Goal: Transaction & Acquisition: Download file/media

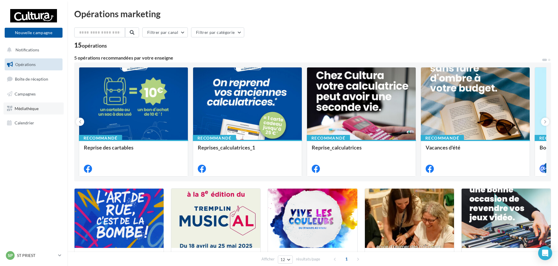
click at [34, 107] on span "Médiathèque" at bounding box center [27, 108] width 24 height 5
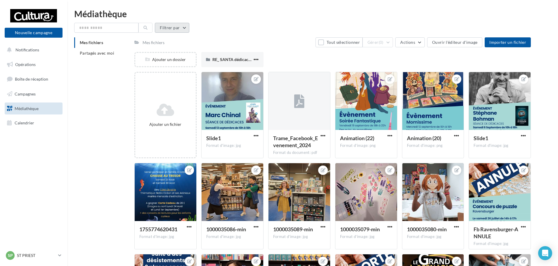
click at [164, 28] on button "Filtrer par" at bounding box center [172, 28] width 34 height 10
click at [288, 26] on div "Filtrer par Type Filtrer par type (7) Réinitialiser Appliquer" at bounding box center [312, 28] width 477 height 10
click at [153, 43] on div "Mes fichiers" at bounding box center [154, 43] width 22 height 6
click at [98, 56] on li "Partagés avec moi" at bounding box center [102, 53] width 56 height 11
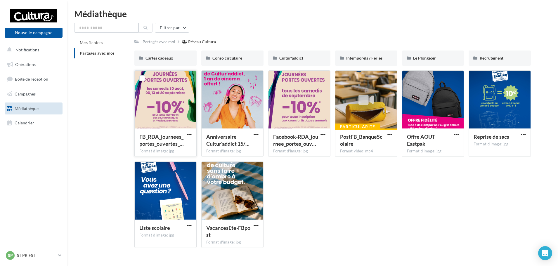
click at [157, 99] on div at bounding box center [166, 100] width 62 height 58
click at [188, 134] on span "button" at bounding box center [189, 134] width 5 height 5
click at [110, 109] on div "Mes fichiers Partagés avec moi Partagés avec moi Réseau Cultura Rs Partagé par …" at bounding box center [315, 144] width 482 height 215
click at [148, 102] on div at bounding box center [166, 100] width 62 height 58
click at [162, 141] on span "FB_RDA_journees_portes_ouvertes_…" at bounding box center [161, 140] width 44 height 13
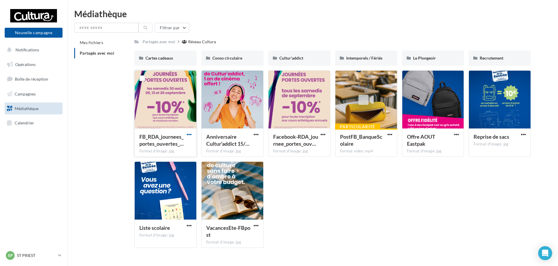
click at [188, 135] on span "button" at bounding box center [189, 134] width 5 height 5
click at [175, 146] on button "Télécharger" at bounding box center [163, 146] width 58 height 15
click at [306, 222] on div "FB_RDA_journees_portes_ouvertes_… Format d'image: jpg FB_RDA_journees_portes_ou…" at bounding box center [334, 161] width 401 height 182
click at [305, 107] on div at bounding box center [300, 100] width 62 height 58
click at [322, 134] on span "button" at bounding box center [323, 134] width 5 height 5
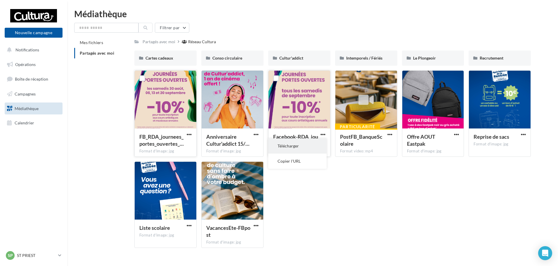
click at [298, 145] on button "Télécharger" at bounding box center [297, 146] width 58 height 15
click at [323, 133] on span "button" at bounding box center [323, 134] width 5 height 5
click at [293, 161] on button "Copier l'URL" at bounding box center [297, 161] width 58 height 15
